Goal: Transaction & Acquisition: Download file/media

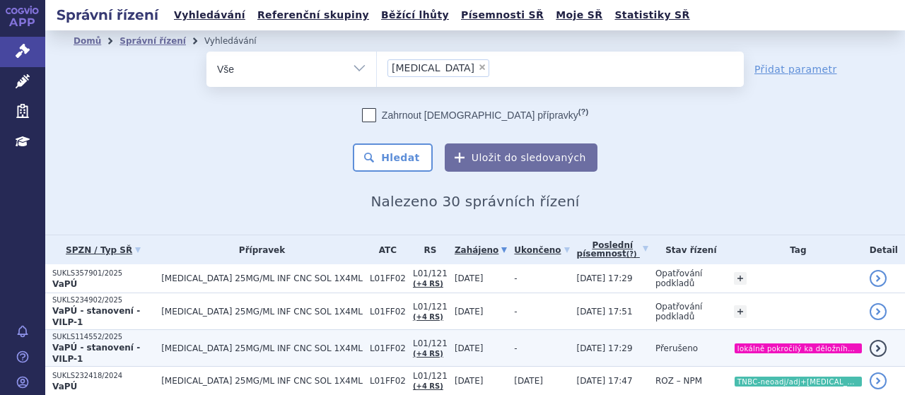
click at [181, 344] on span "[MEDICAL_DATA] 25MG/ML INF CNC SOL 1X4ML" at bounding box center [262, 349] width 202 height 10
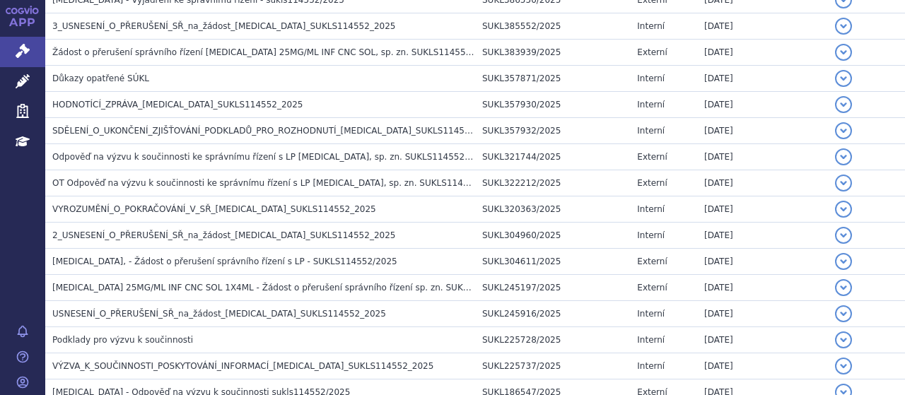
scroll to position [348, 0]
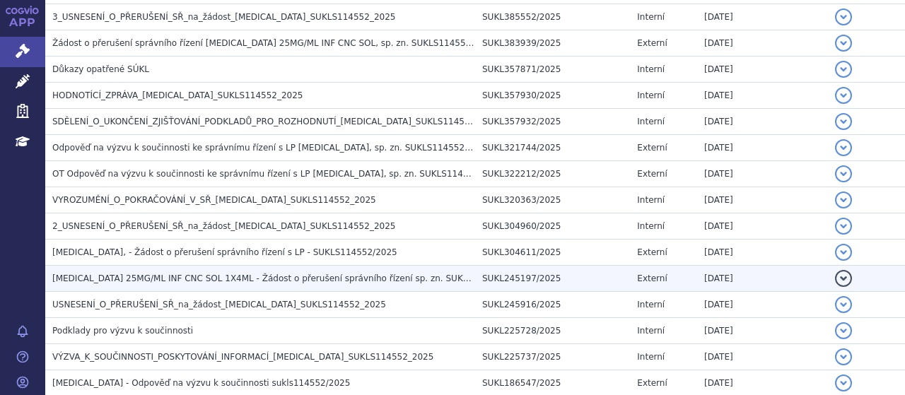
click at [498, 286] on td "SUKL245197/2025" at bounding box center [552, 279] width 155 height 26
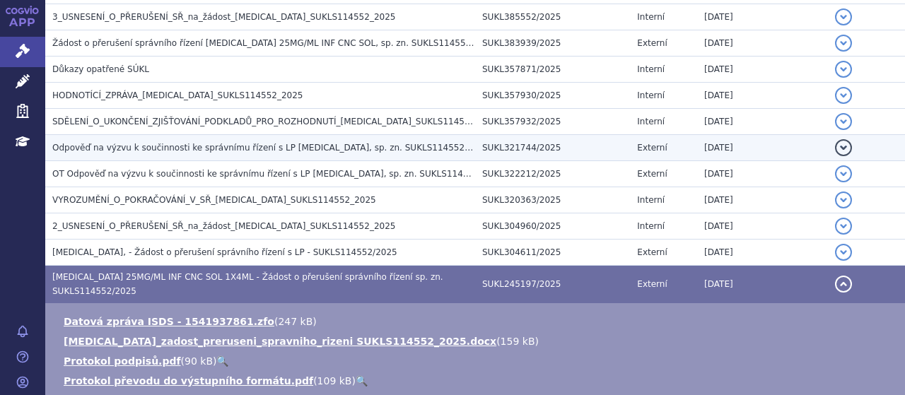
click at [260, 155] on td "Odpověď na výzvu k součinnosti ke správnímu řízení s LP [MEDICAL_DATA], sp. zn.…" at bounding box center [260, 148] width 430 height 26
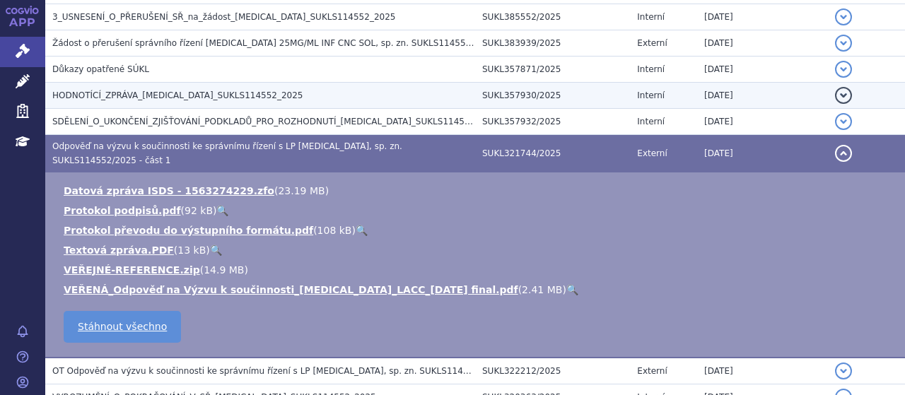
click at [219, 95] on span "HODNOTÍCÍ_ZPRÁVA_[MEDICAL_DATA]_SUKLS114552_2025" at bounding box center [177, 96] width 251 height 10
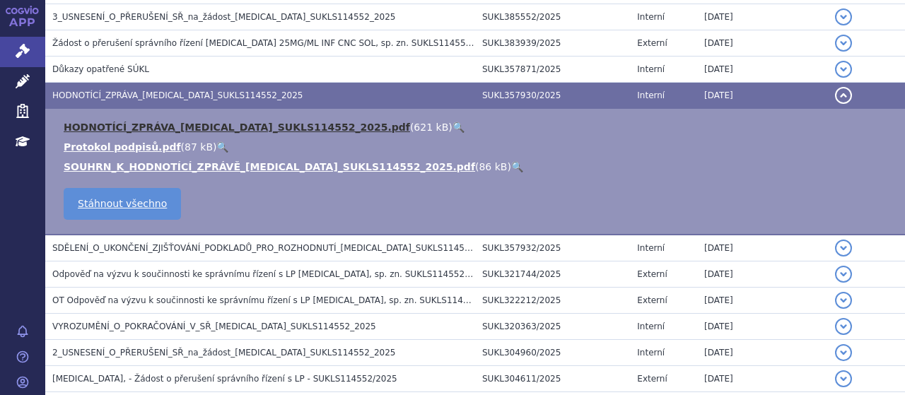
click at [238, 130] on link "HODNOTÍCÍ_ZPRÁVA_KEYTRUDA_SUKLS114552_2025.pdf" at bounding box center [237, 127] width 347 height 11
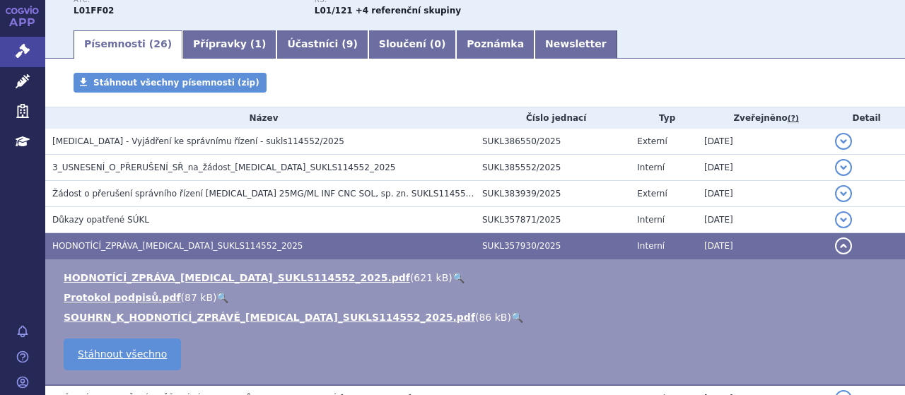
scroll to position [160, 0]
